Goal: Information Seeking & Learning: Find contact information

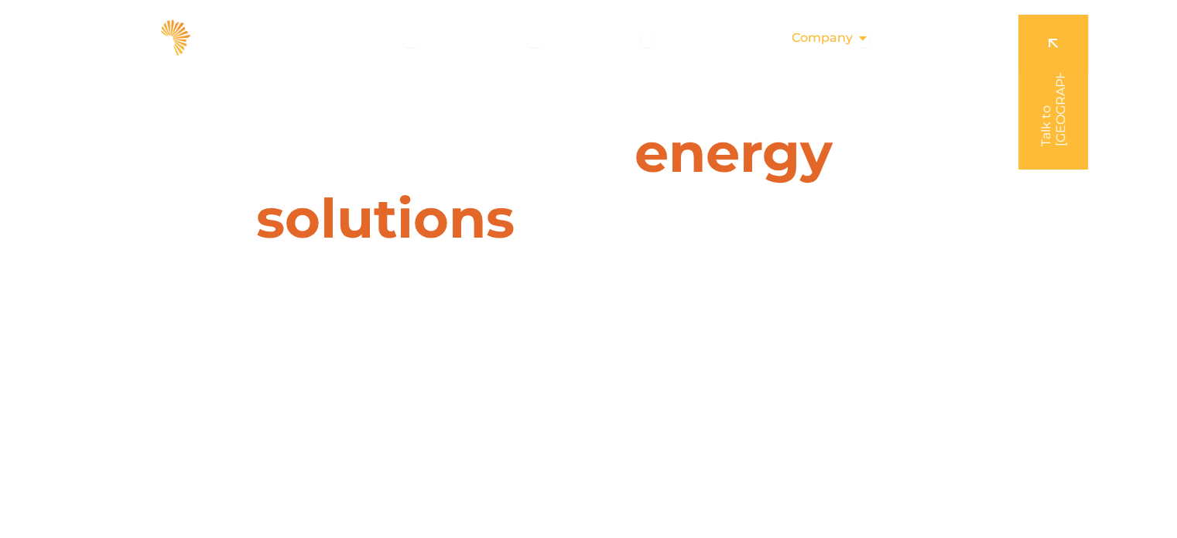
click at [866, 33] on icon "Menu" at bounding box center [863, 38] width 12 height 12
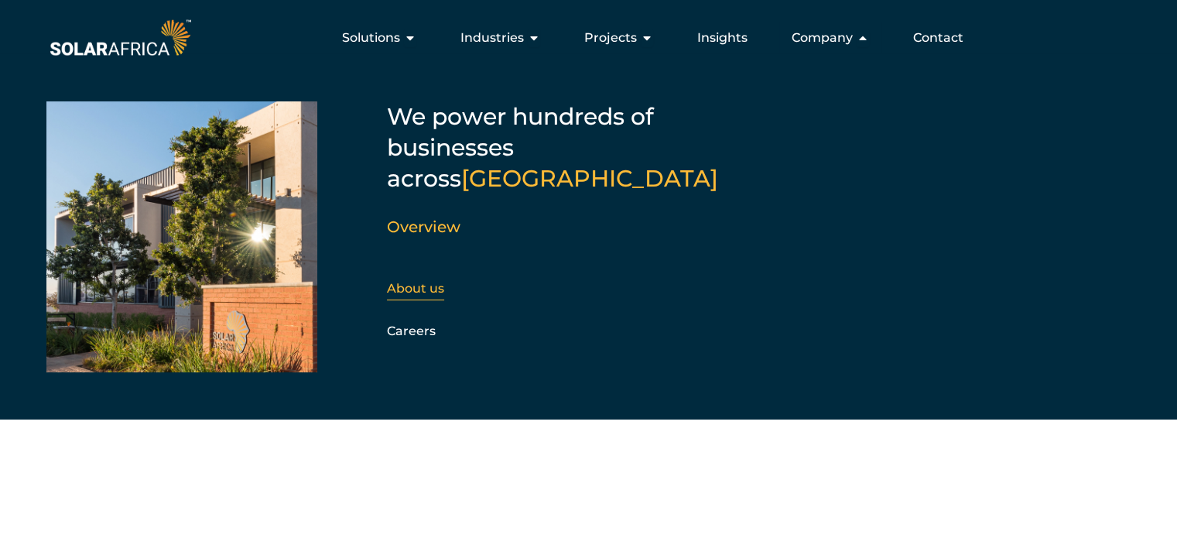
click at [420, 281] on link "About us" at bounding box center [415, 288] width 57 height 15
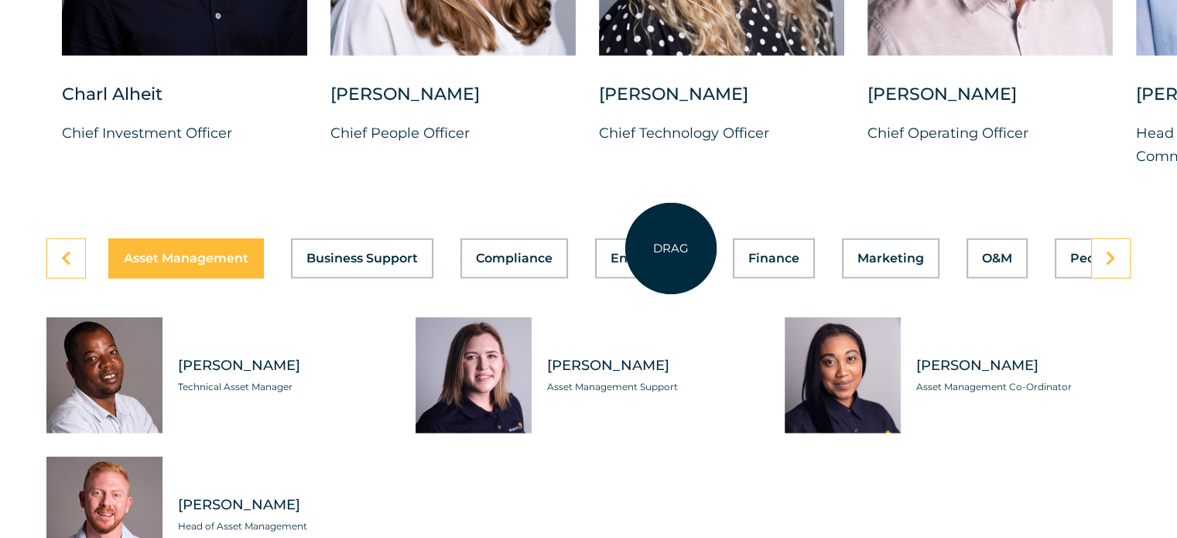
scroll to position [4232, 0]
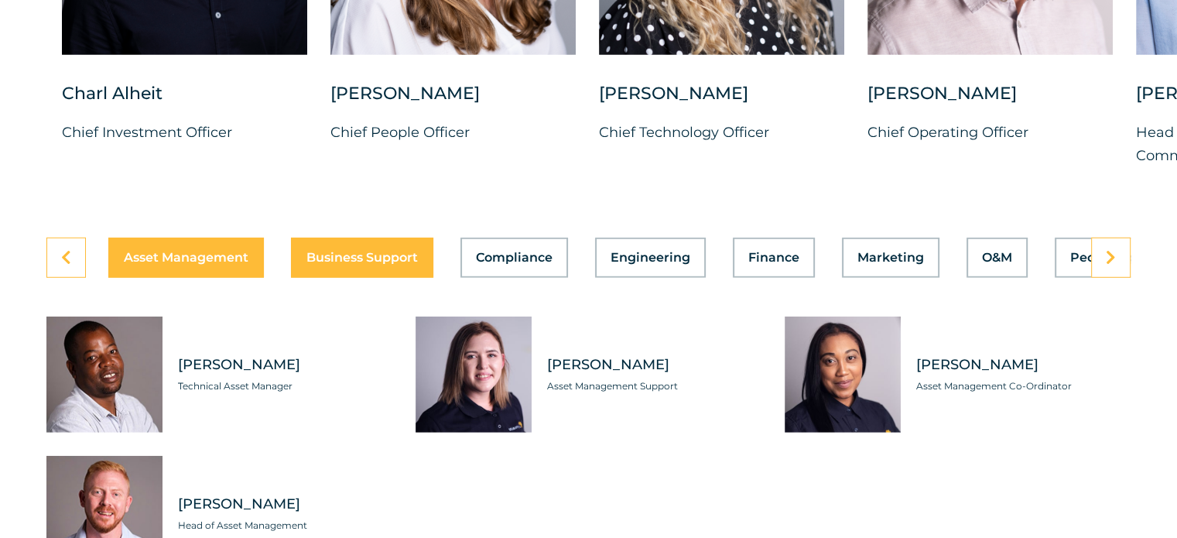
click at [359, 257] on button "Business Support" at bounding box center [362, 258] width 142 height 40
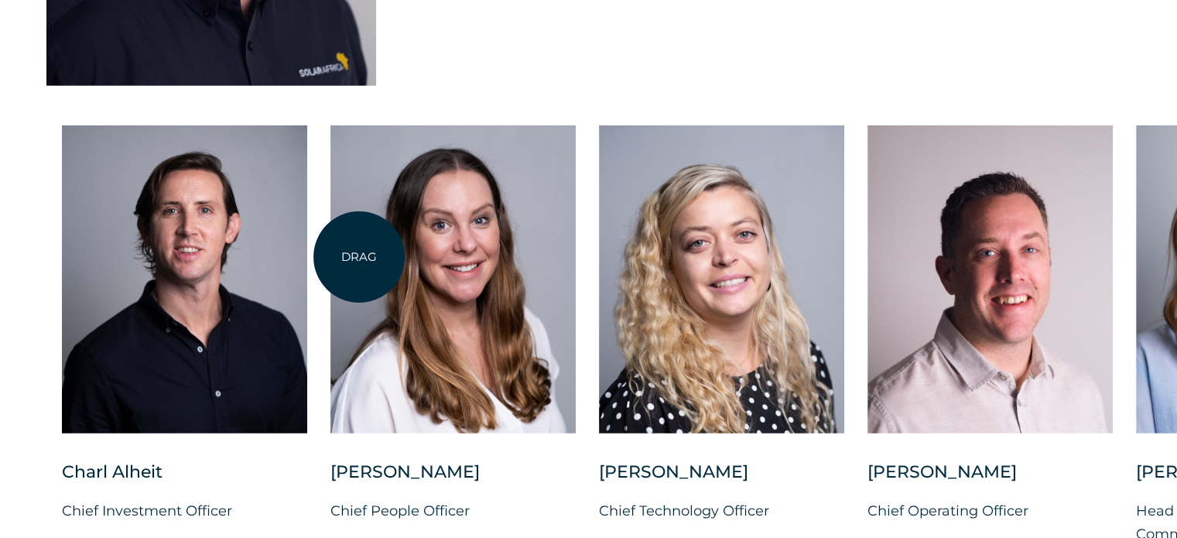
scroll to position [3771, 0]
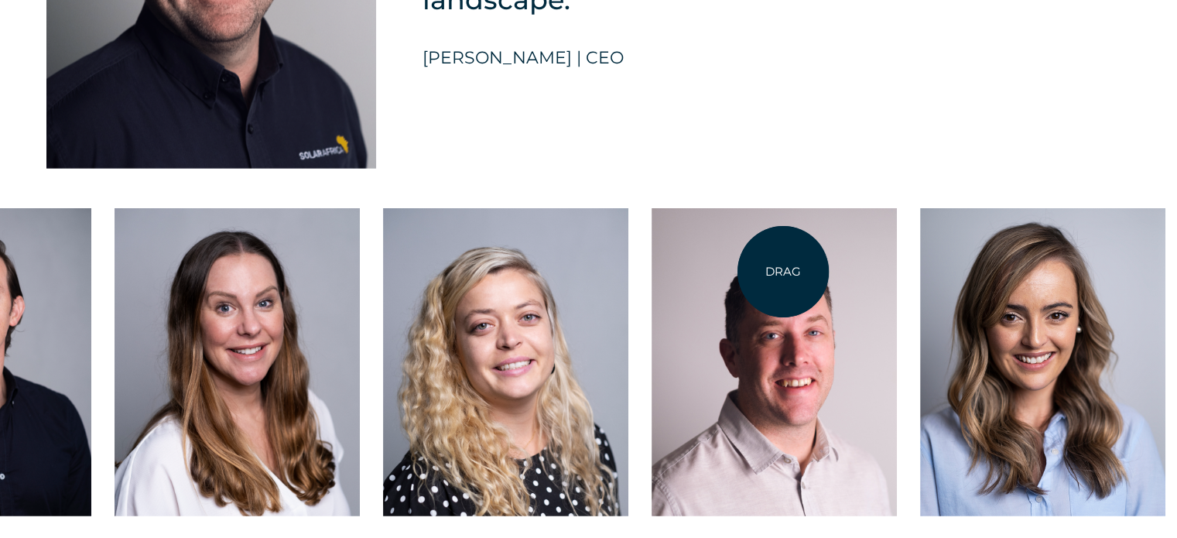
drag, startPoint x: 999, startPoint y: 347, endPoint x: 718, endPoint y: 259, distance: 294.3
click at [718, 259] on div at bounding box center [774, 362] width 245 height 308
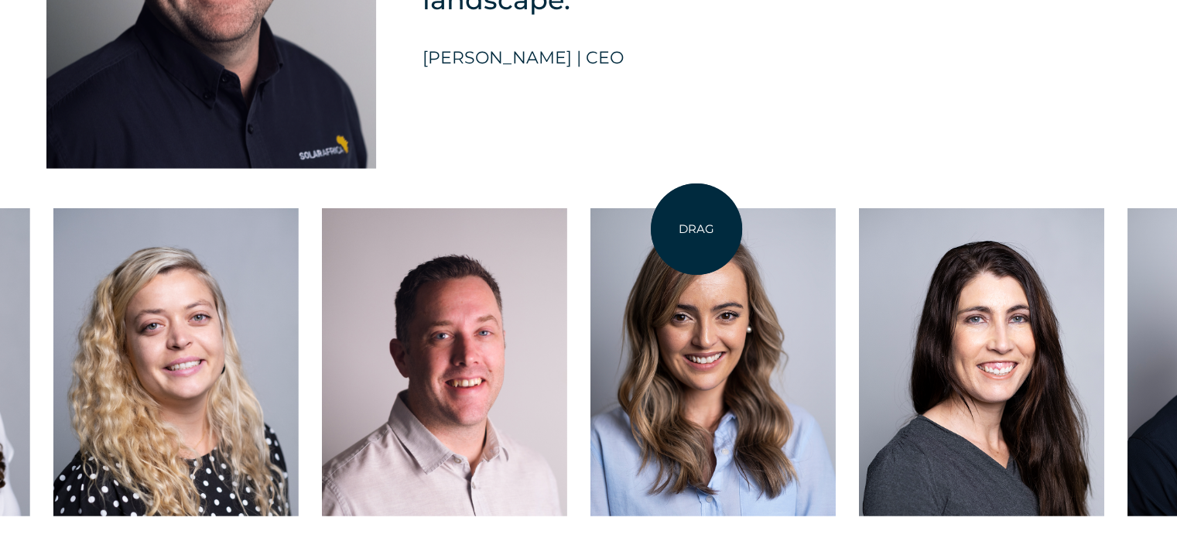
drag, startPoint x: 964, startPoint y: 374, endPoint x: 697, endPoint y: 228, distance: 304.2
click at [697, 228] on div at bounding box center [713, 362] width 245 height 308
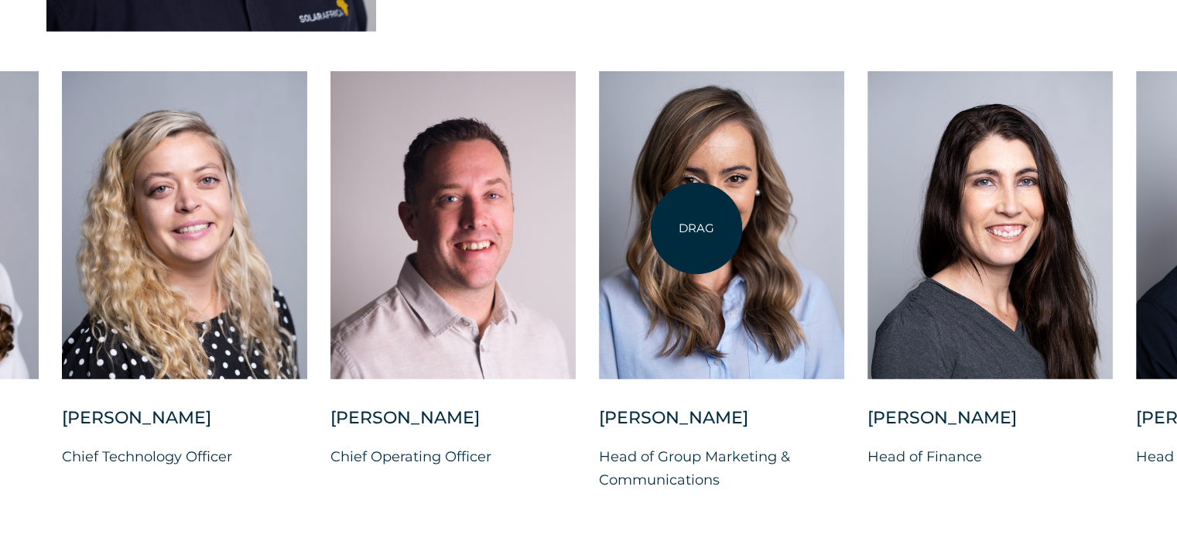
scroll to position [3909, 0]
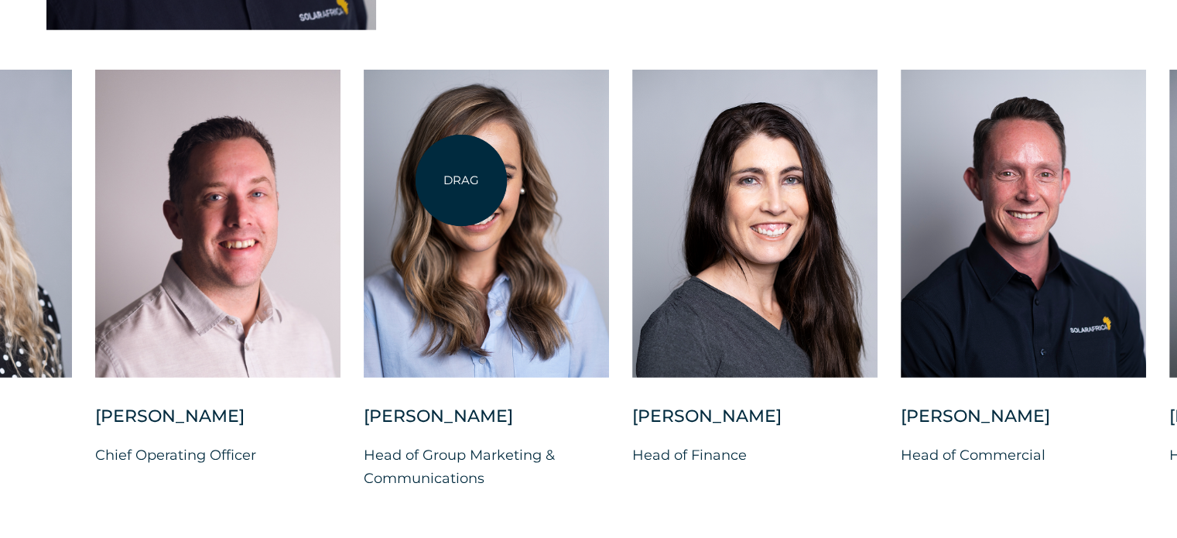
drag, startPoint x: 697, startPoint y: 228, endPoint x: 438, endPoint y: 173, distance: 264.5
click at [438, 173] on div at bounding box center [486, 224] width 245 height 308
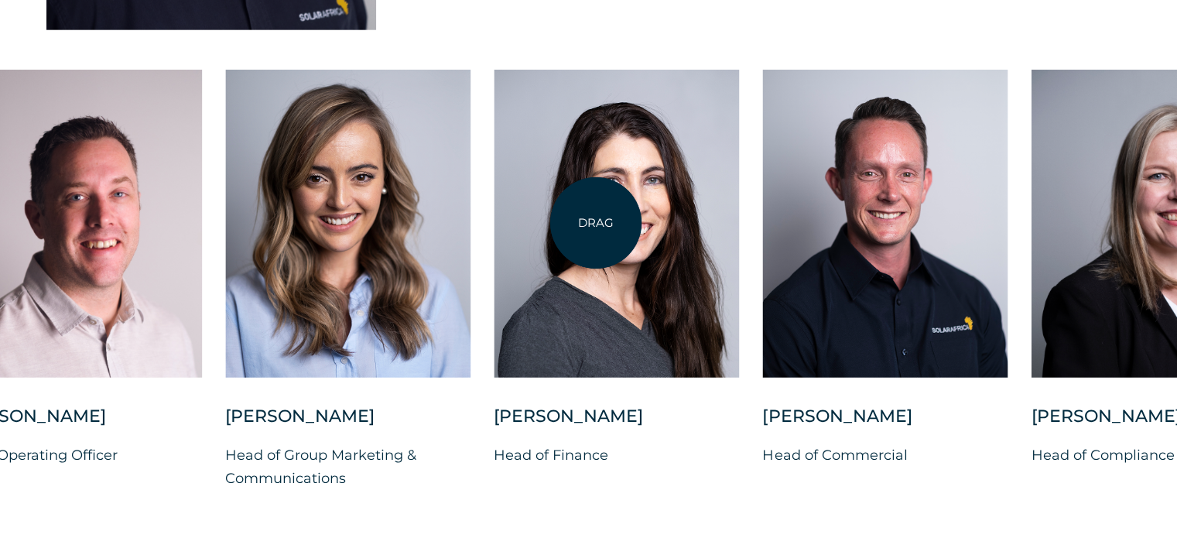
drag, startPoint x: 703, startPoint y: 217, endPoint x: 297, endPoint y: 172, distance: 408.1
click at [494, 172] on div at bounding box center [616, 224] width 245 height 308
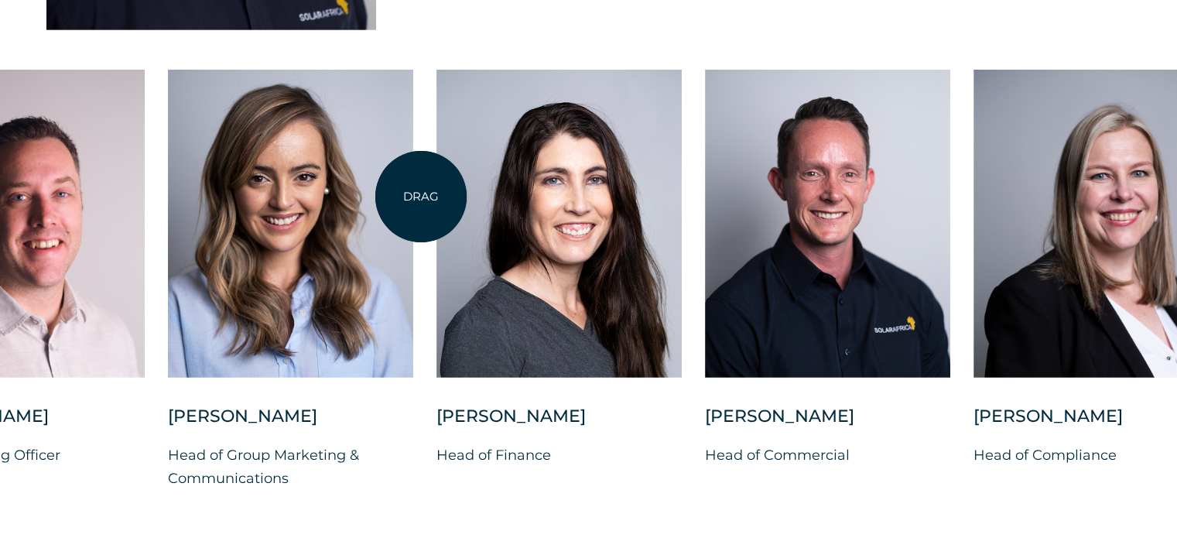
drag, startPoint x: 367, startPoint y: 183, endPoint x: 644, endPoint y: 266, distance: 289.3
click at [644, 266] on div "Charl Alheit Chief Investment Officer Candice Seggie Chief People Officer Suné …" at bounding box center [168, 292] width 2273 height 445
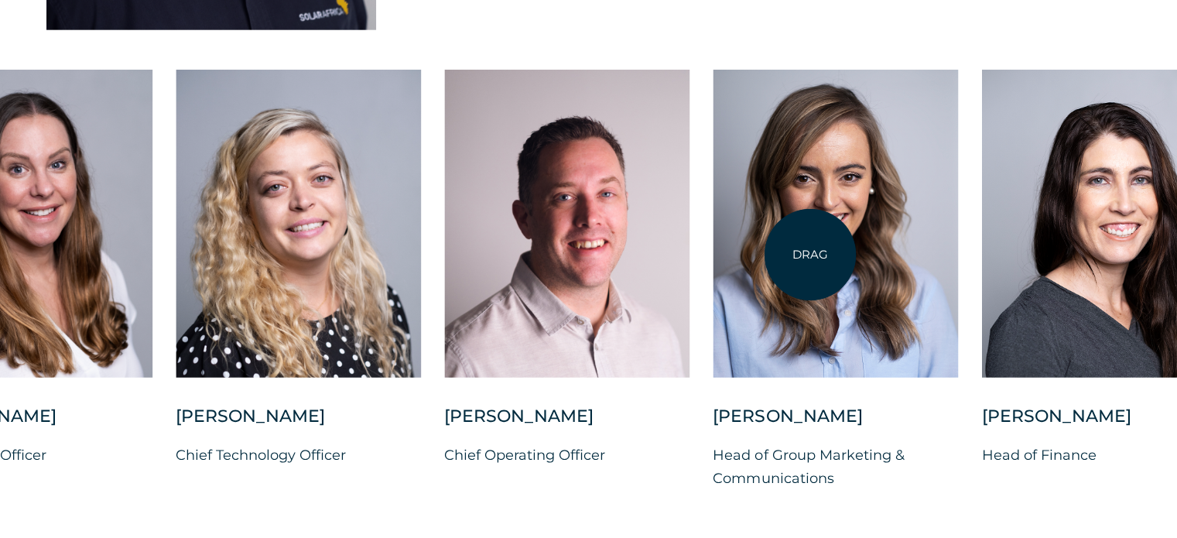
drag, startPoint x: 644, startPoint y: 266, endPoint x: 1040, endPoint y: 304, distance: 397.5
click at [958, 304] on div at bounding box center [835, 224] width 245 height 308
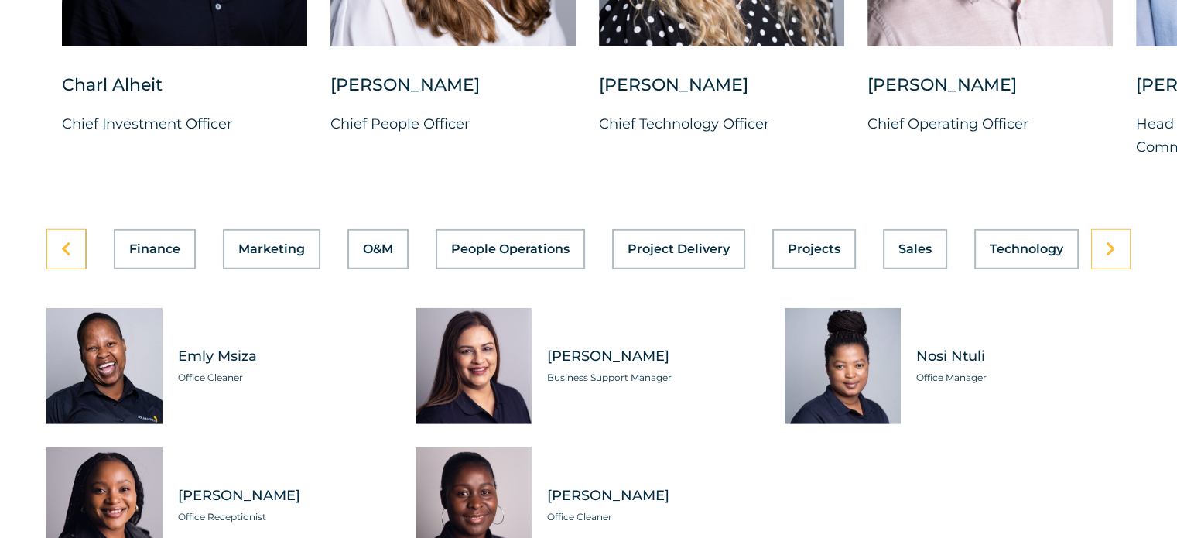
scroll to position [0, 606]
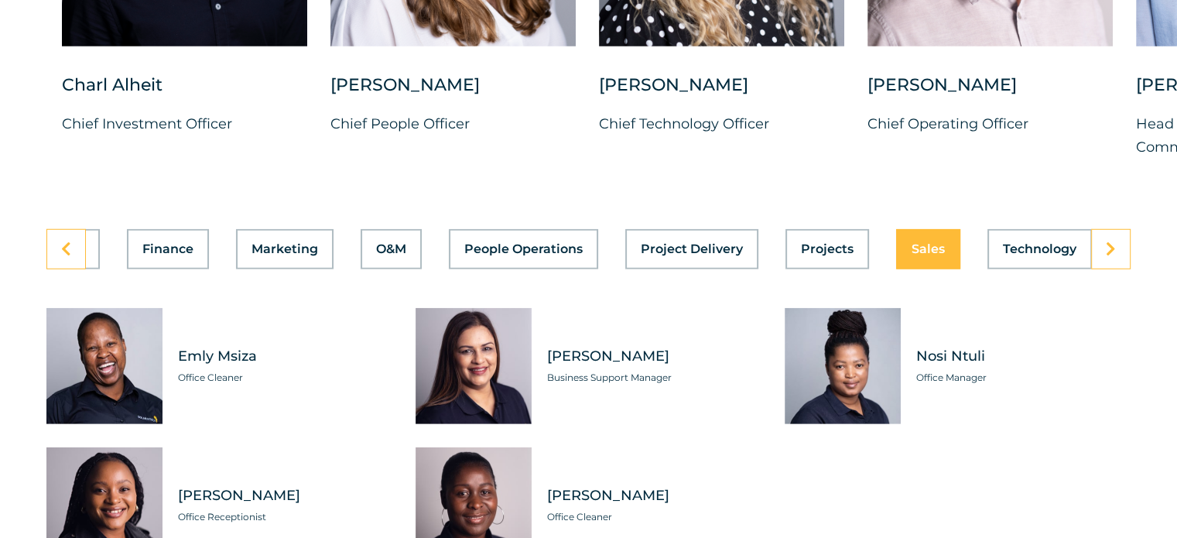
click at [912, 243] on span "Sales" at bounding box center [928, 249] width 33 height 12
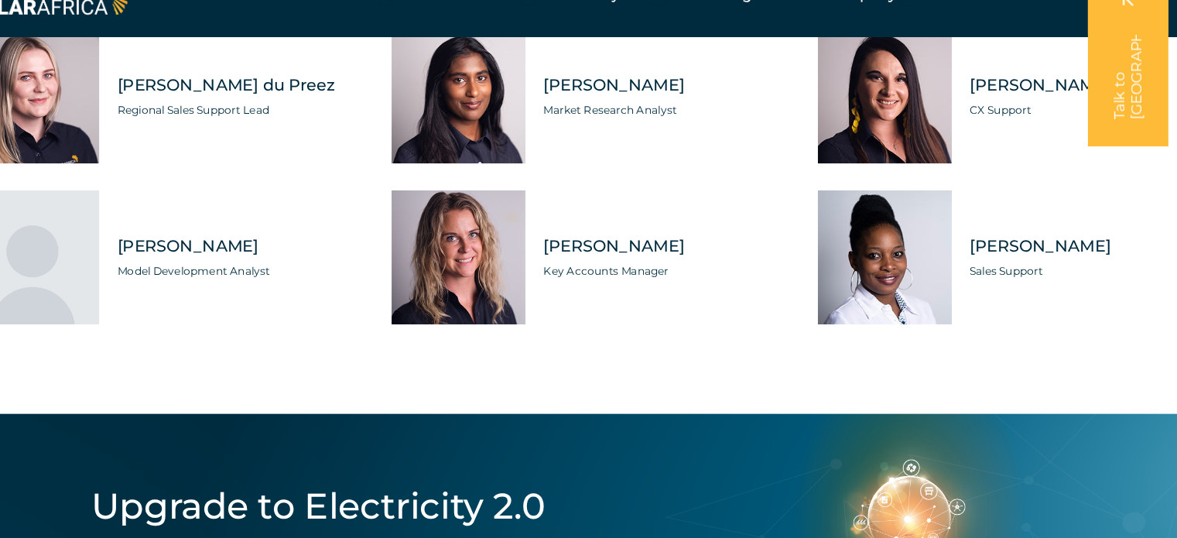
scroll to position [4899, 0]
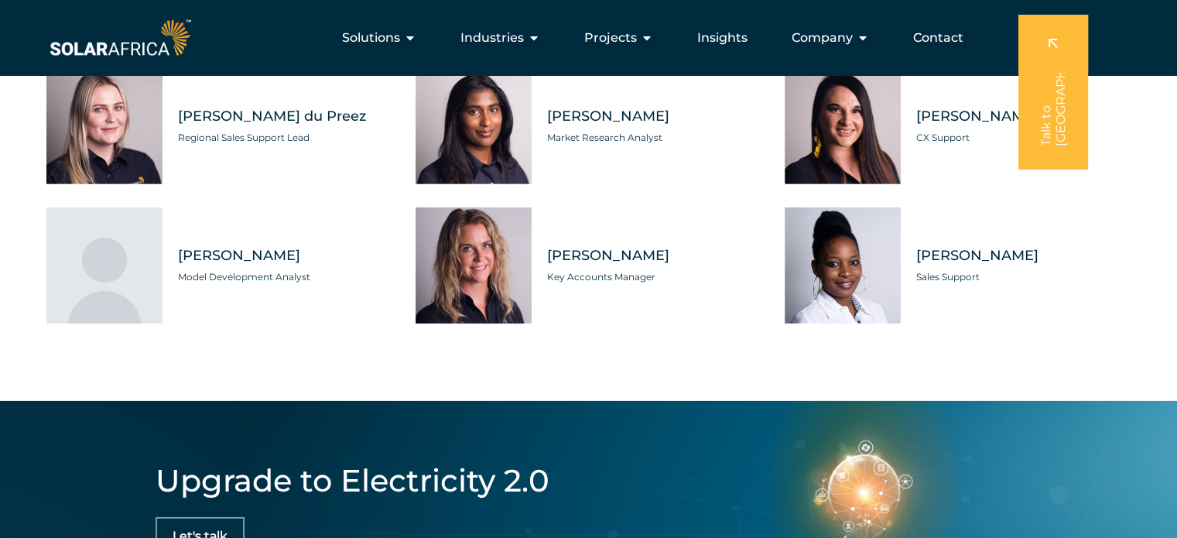
click at [584, 246] on span "Tannin Brashaw" at bounding box center [654, 255] width 214 height 19
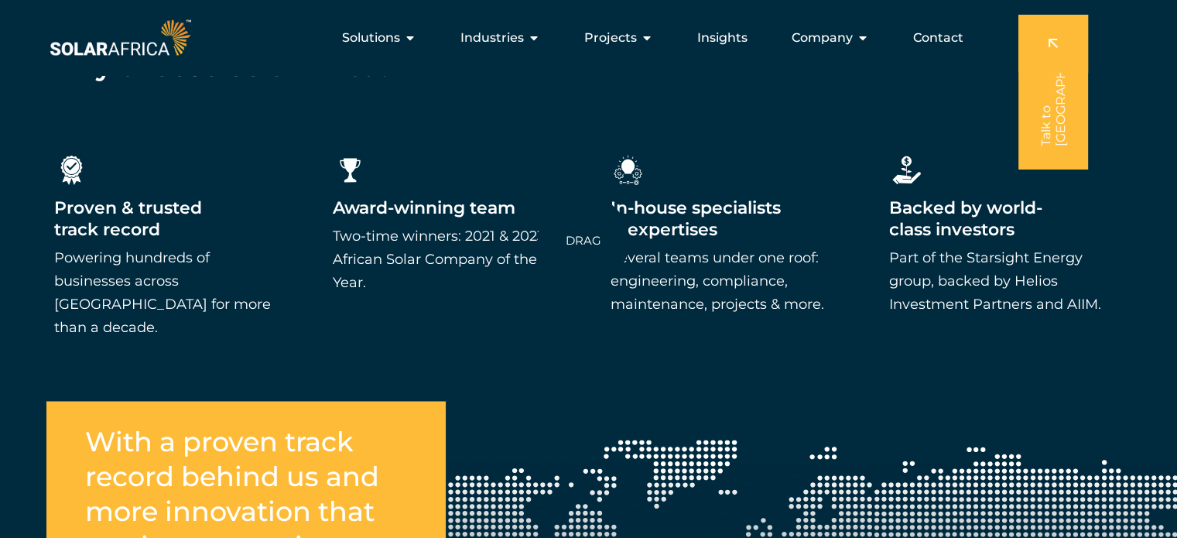
scroll to position [2216, 0]
